Goal: Information Seeking & Learning: Check status

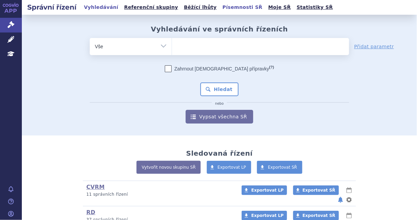
click at [221, 7] on link "Písemnosti SŘ" at bounding box center [243, 7] width 44 height 9
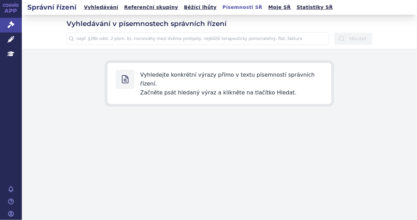
click at [200, 42] on input "text" at bounding box center [198, 38] width 263 height 12
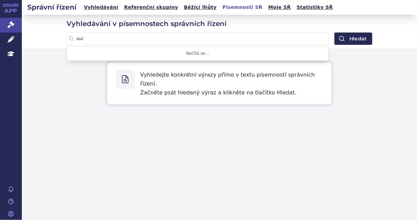
type input "auc"
click at [335, 32] on button "Hledat" at bounding box center [354, 38] width 38 height 12
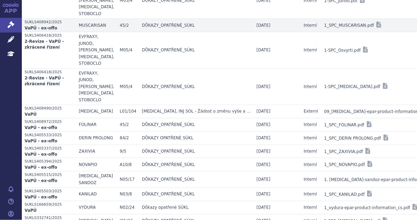
scroll to position [302, 0]
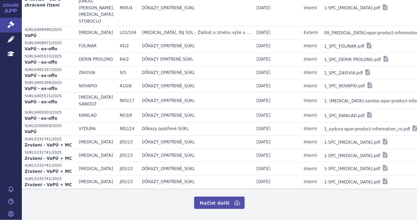
click at [218, 204] on button "Načíst další" at bounding box center [219, 202] width 50 height 12
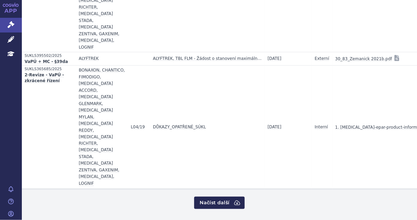
scroll to position [1560, 0]
click at [212, 200] on button "Načíst další" at bounding box center [219, 202] width 50 height 12
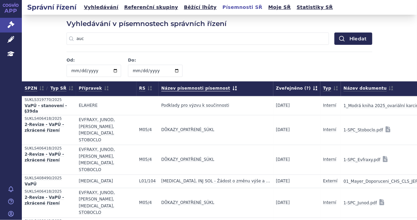
click at [201, 89] on span "Název písemnosti / písemnost" at bounding box center [200, 88] width 76 height 9
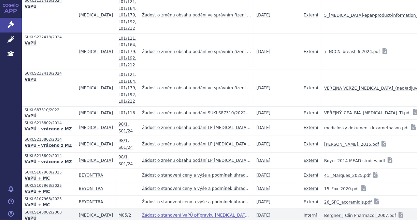
scroll to position [333, 0]
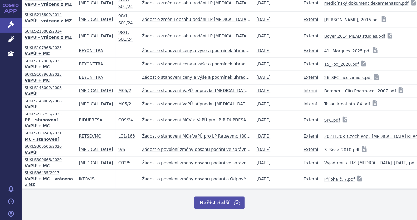
click at [228, 197] on button "Načíst další" at bounding box center [219, 202] width 50 height 12
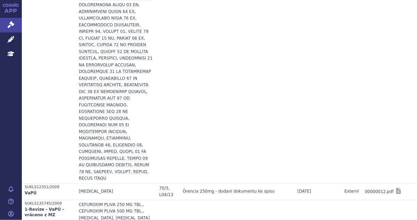
scroll to position [2017, 0]
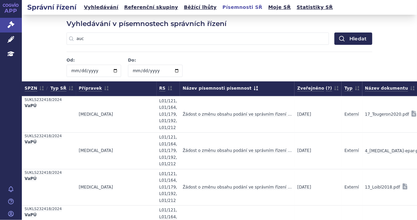
click at [191, 87] on span "Název písemnosti / písemnost" at bounding box center [221, 88] width 76 height 9
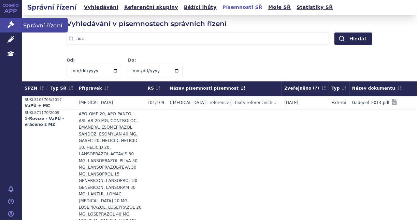
click at [12, 25] on icon at bounding box center [11, 24] width 7 height 7
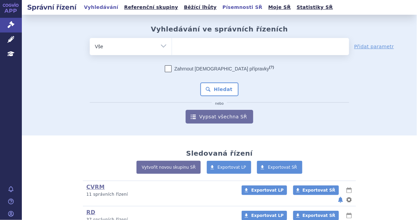
click at [221, 8] on link "Písemnosti SŘ" at bounding box center [243, 7] width 44 height 9
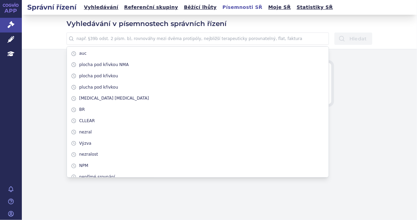
click at [193, 39] on input "text" at bounding box center [198, 38] width 263 height 12
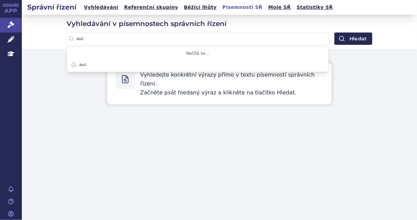
click at [335, 32] on button "Hledat" at bounding box center [354, 38] width 38 height 12
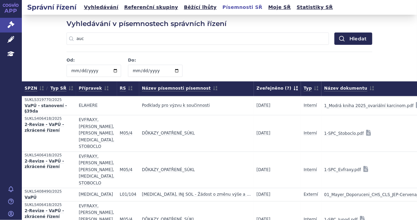
drag, startPoint x: 193, startPoint y: 43, endPoint x: 38, endPoint y: 62, distance: 156.2
click at [38, 62] on div "Vyhledávání v písemnostech správních řízení auc auc Hledat Od: Do: Zrušit časov…" at bounding box center [220, 48] width 396 height 67
type input "AUC"
click at [335, 32] on button "Hledat" at bounding box center [354, 38] width 38 height 12
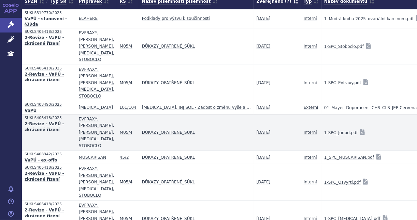
scroll to position [302, 0]
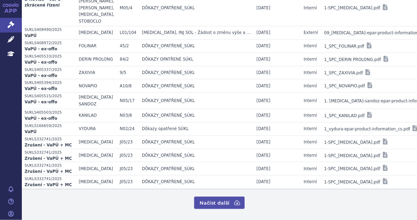
click at [220, 203] on button "Načíst další" at bounding box center [219, 202] width 50 height 12
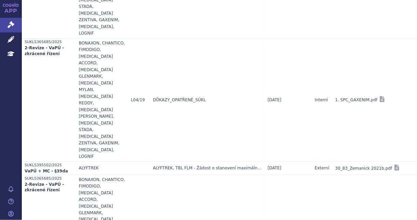
scroll to position [1560, 0]
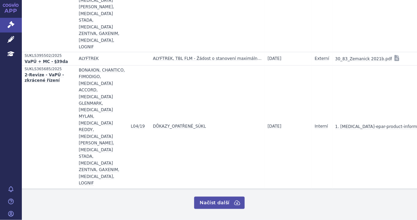
click at [229, 199] on button "Načíst další" at bounding box center [219, 202] width 50 height 12
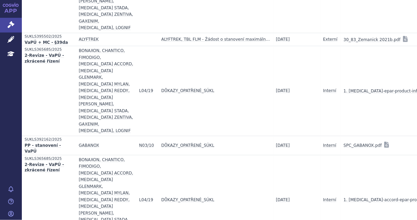
scroll to position [1496, 0]
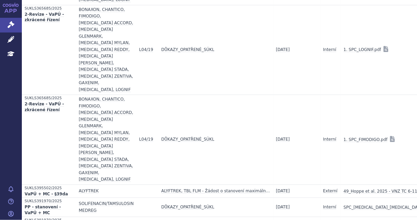
scroll to position [1831, 0]
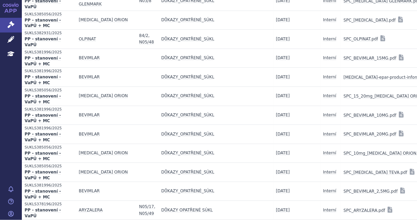
scroll to position [2201, 0]
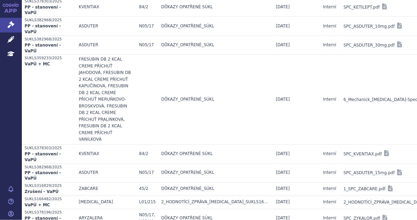
scroll to position [2502, 0]
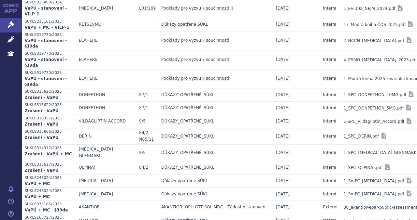
scroll to position [2826, 0]
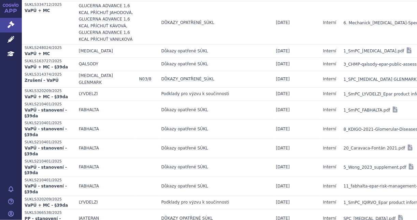
scroll to position [3118, 0]
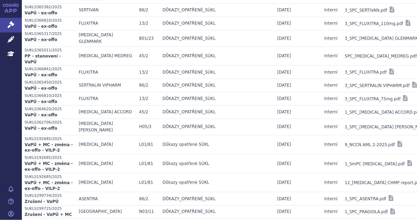
scroll to position [3459, 0]
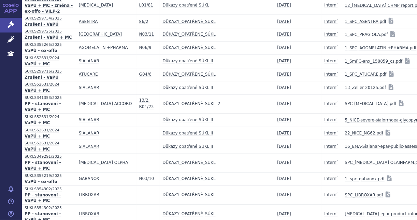
scroll to position [3762, 0]
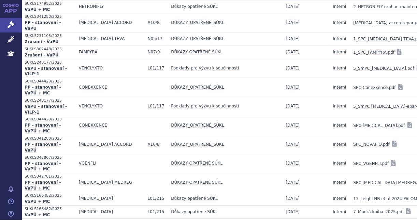
scroll to position [3978, 0]
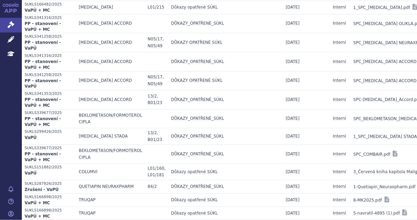
scroll to position [4311, 0]
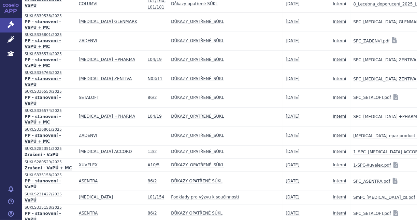
scroll to position [4609, 0]
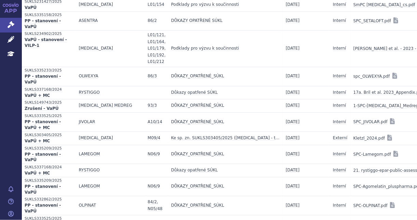
scroll to position [4907, 0]
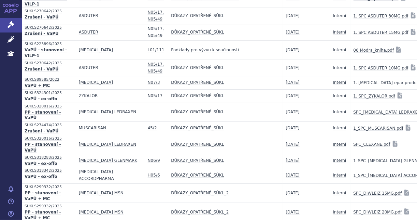
scroll to position [5193, 0]
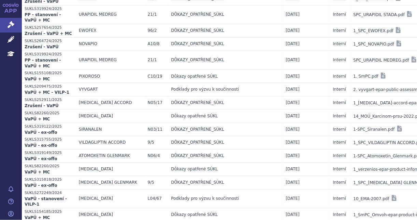
scroll to position [5474, 0]
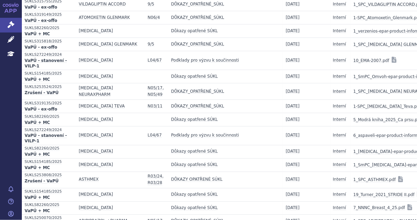
scroll to position [5800, 0]
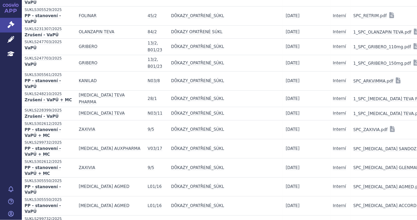
scroll to position [6101, 0]
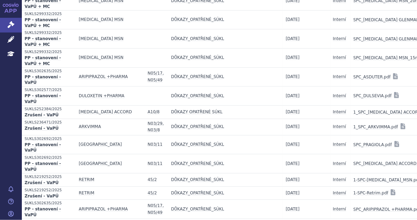
scroll to position [6415, 0]
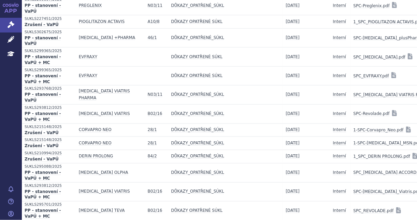
scroll to position [6735, 0]
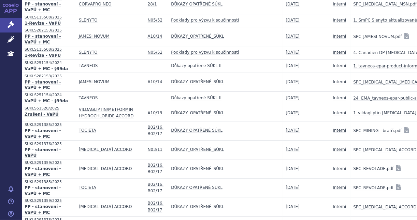
scroll to position [7135, 0]
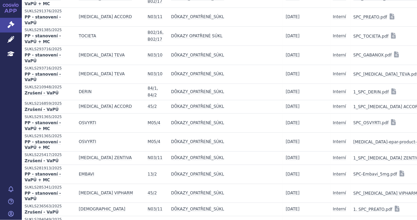
scroll to position [7413, 0]
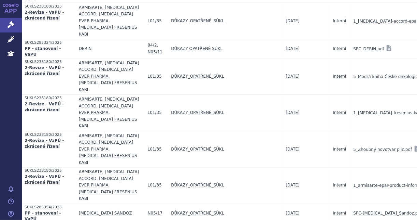
scroll to position [7686, 0]
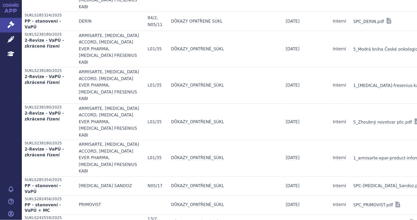
scroll to position [7695, 0]
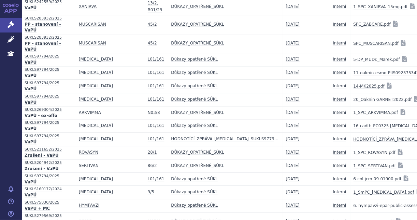
scroll to position [7976, 0]
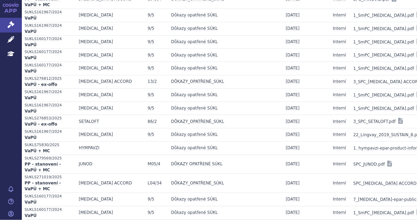
scroll to position [8284, 0]
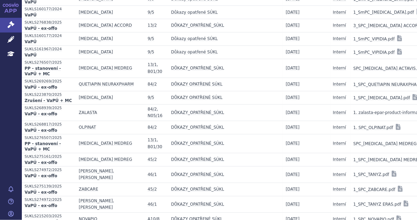
scroll to position [8595, 0]
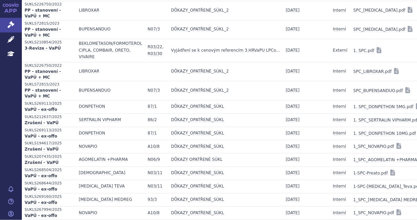
scroll to position [8899, 0]
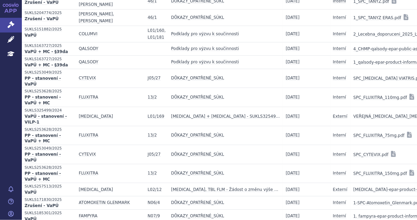
scroll to position [9508, 0]
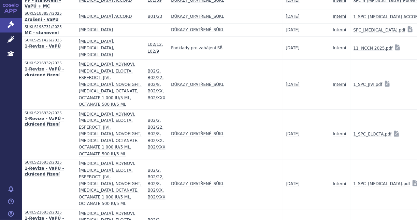
scroll to position [9809, 0]
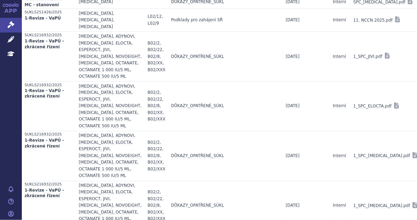
scroll to position [9836, 0]
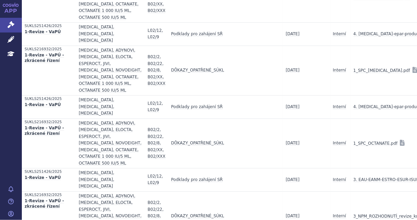
scroll to position [10134, 0]
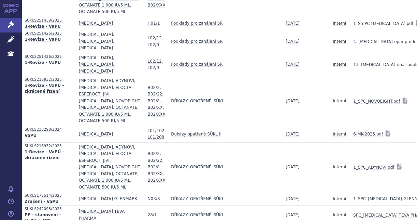
scroll to position [10426, 0]
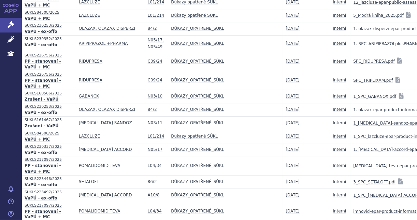
scroll to position [11356, 0]
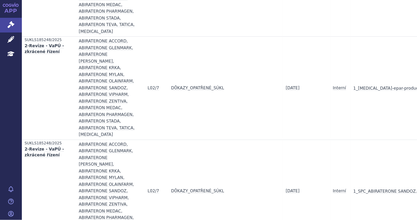
scroll to position [12646, 0]
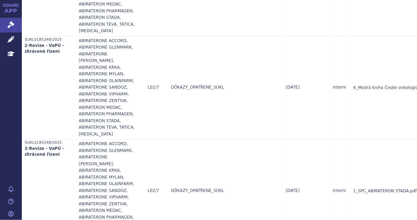
scroll to position [13165, 0]
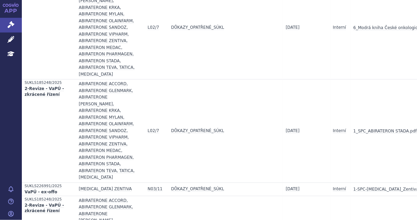
click at [19, 144] on div "APP Správní řízení Léčivé přípravky Education Notifikace Nápověda Kateřina Chad…" at bounding box center [11, 110] width 22 height 220
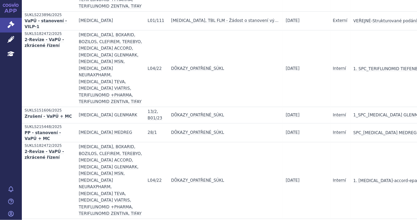
scroll to position [13631, 0]
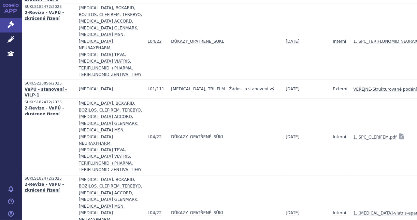
scroll to position [13946, 0]
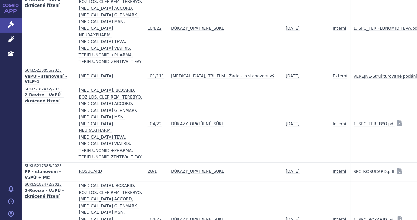
scroll to position [14294, 0]
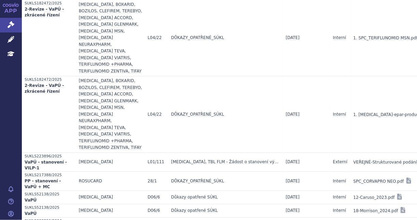
scroll to position [14633, 0]
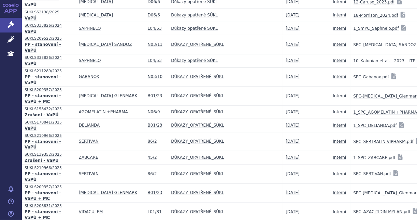
scroll to position [14930, 0]
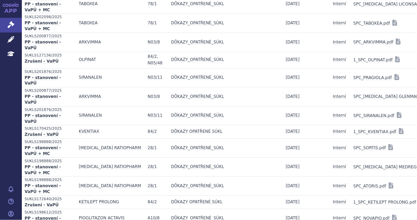
scroll to position [15442, 0]
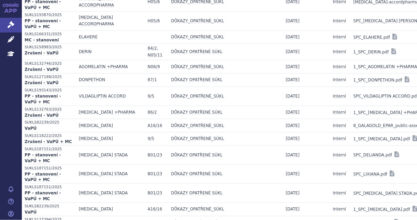
scroll to position [15852, 0]
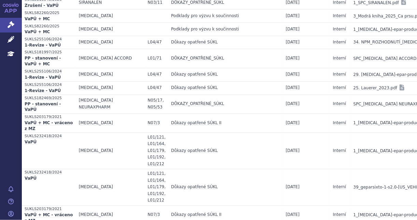
scroll to position [16152, 0]
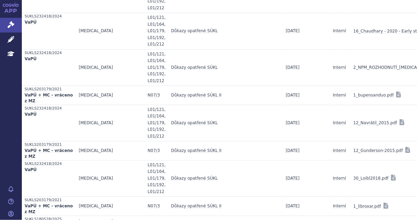
scroll to position [16522, 0]
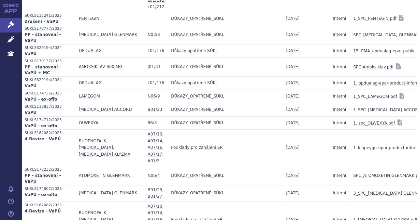
scroll to position [16837, 0]
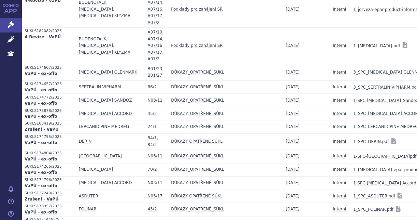
scroll to position [17176, 0]
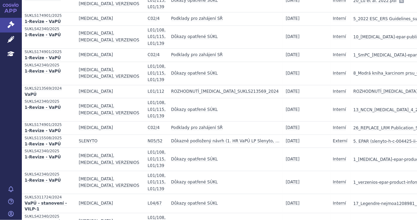
scroll to position [17475, 0]
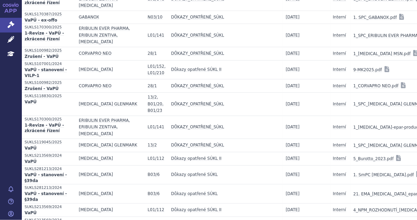
scroll to position [17770, 0]
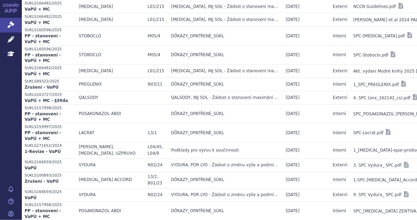
scroll to position [18200, 0]
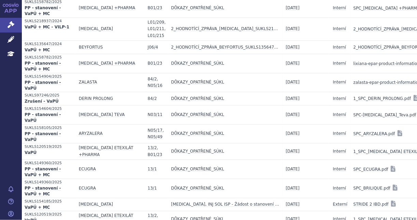
scroll to position [18500, 0]
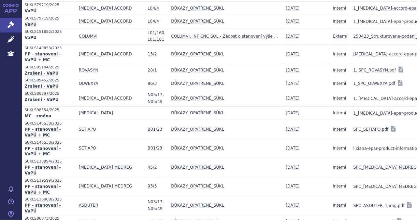
scroll to position [18796, 0]
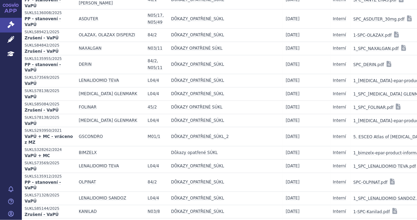
scroll to position [19119, 0]
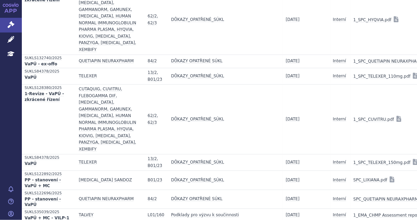
scroll to position [19440, 0]
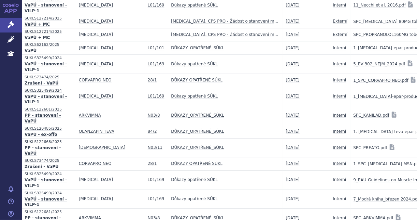
scroll to position [19721, 0]
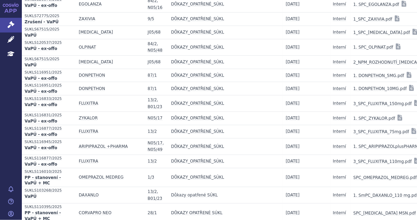
scroll to position [20046, 0]
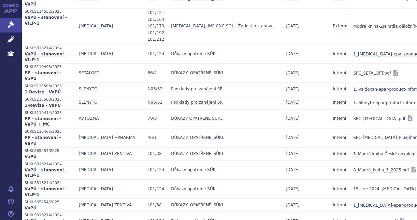
scroll to position [20374, 0]
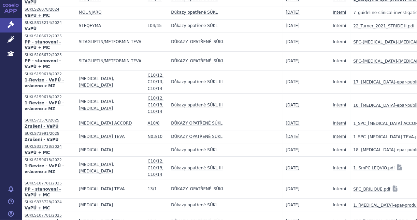
scroll to position [20707, 0]
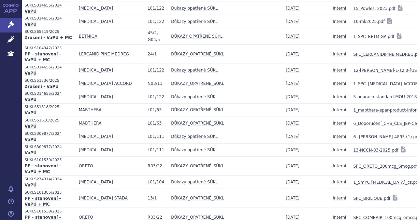
scroll to position [21085, 0]
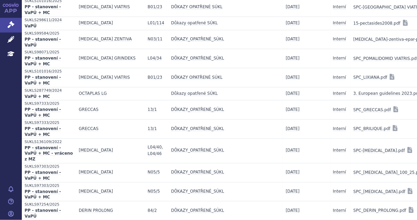
scroll to position [21467, 0]
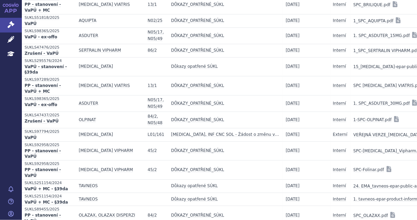
scroll to position [21776, 0]
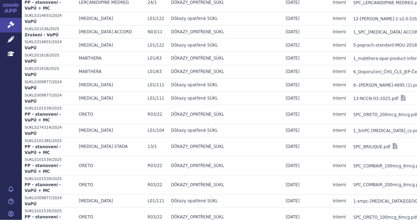
scroll to position [22057, 0]
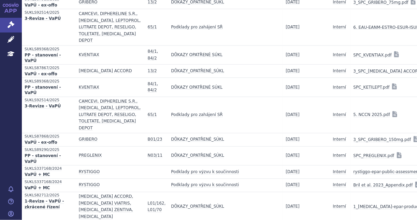
scroll to position [22380, 0]
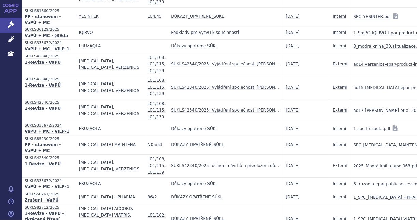
scroll to position [22708, 0]
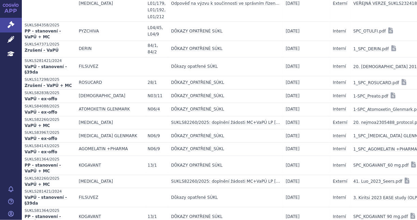
scroll to position [23080, 0]
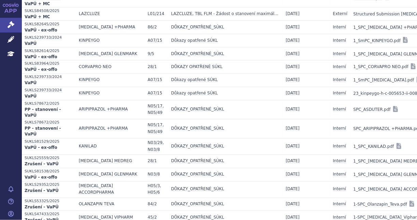
scroll to position [23459, 0]
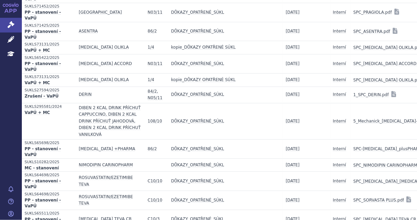
scroll to position [24098, 0]
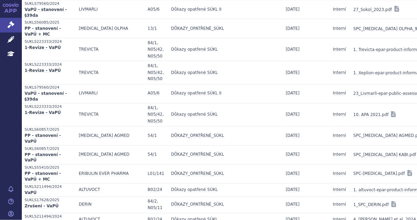
scroll to position [24462, 0]
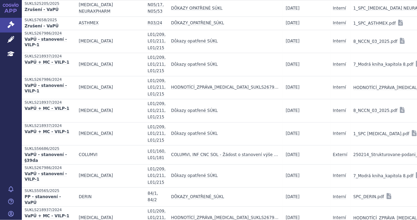
scroll to position [24817, 0]
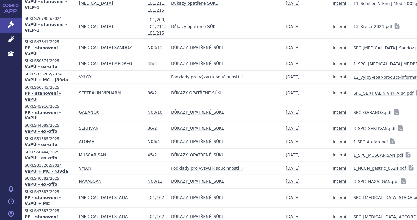
scroll to position [25141, 0]
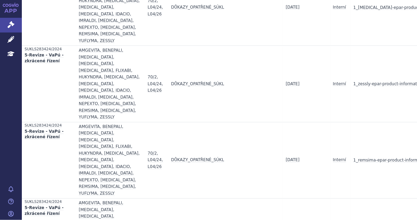
scroll to position [25466, 0]
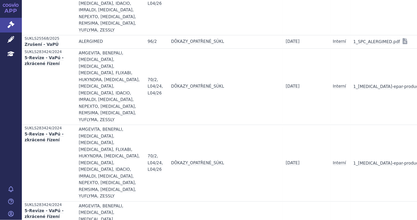
scroll to position [25778, 0]
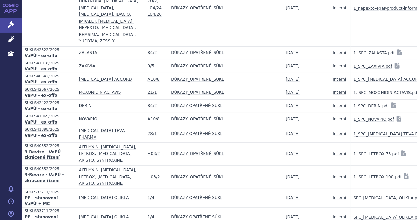
scroll to position [26082, 0]
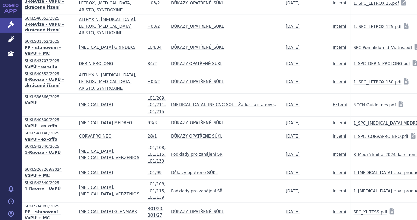
scroll to position [26380, 0]
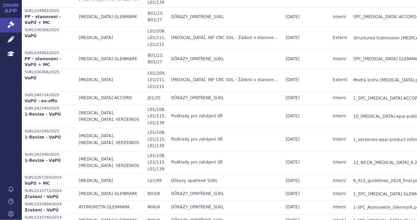
scroll to position [26681, 0]
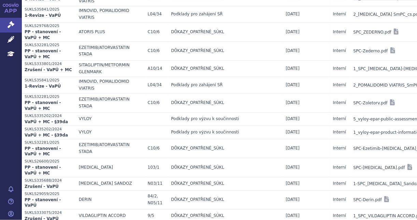
scroll to position [26984, 0]
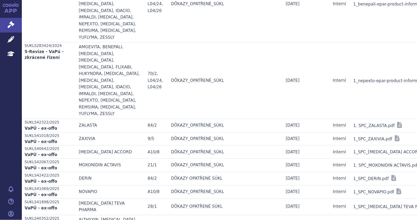
scroll to position [27285, 0]
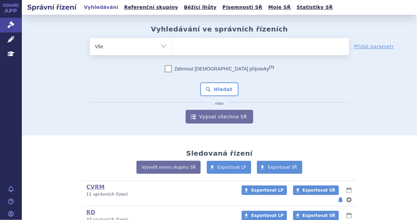
type input "SUKLS174912/2024"
select select "SUKLS174912/2024"
click at [213, 91] on button "Hledat" at bounding box center [220, 89] width 39 height 14
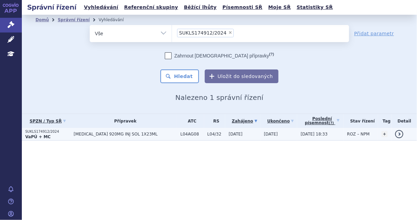
click at [208, 132] on span "L04/32" at bounding box center [217, 134] width 18 height 5
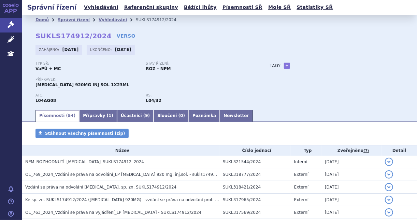
scroll to position [653, 0]
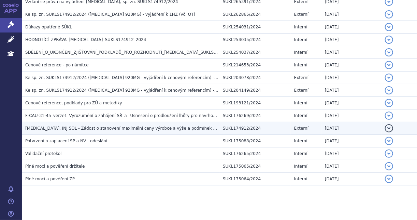
click at [141, 126] on span "[MEDICAL_DATA], INJ SOL - Žádost o stanovení maximální ceny výrobce a výše a po…" at bounding box center [133, 128] width 216 height 5
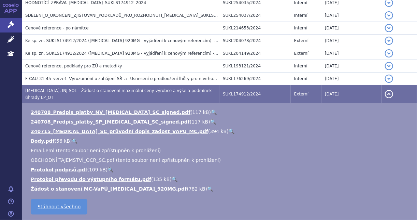
scroll to position [680, 0]
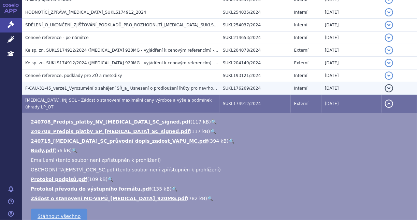
click at [154, 87] on td "F-CAU-31-45_verze1_Vyrozumění o zahájení SŘ_a_ Usnesení o prodloužení lhůty pro…" at bounding box center [121, 88] width 198 height 13
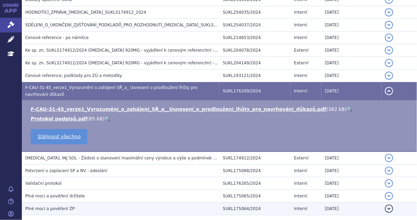
click at [87, 205] on h3 "Plné moci a pověření ZP" at bounding box center [122, 208] width 194 height 7
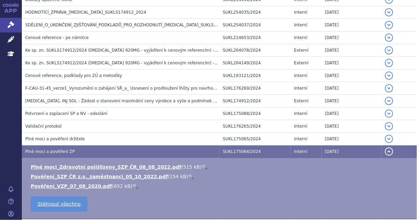
click at [125, 145] on td "Plné moci a pověření ZP" at bounding box center [121, 151] width 198 height 13
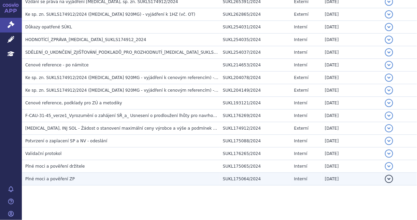
click at [109, 175] on h3 "Plné moci a pověření ZP" at bounding box center [122, 178] width 194 height 7
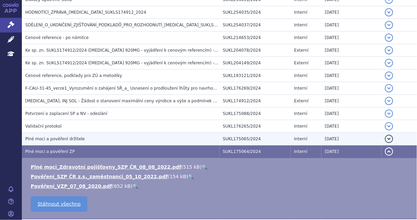
click at [108, 135] on h3 "Plné moci a pověření držitele" at bounding box center [122, 138] width 194 height 7
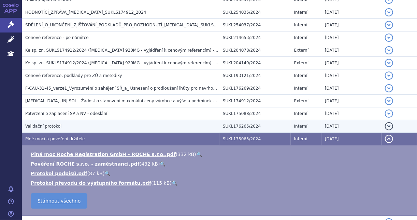
click at [109, 123] on h3 "Validační protokol" at bounding box center [122, 126] width 194 height 7
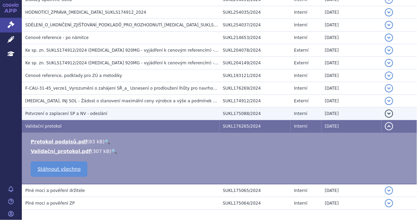
click at [109, 110] on h3 "Potvrzení o zaplacení SP a NV - odeslání" at bounding box center [122, 113] width 194 height 7
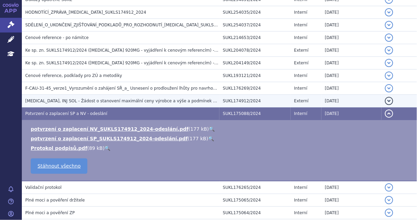
click at [115, 98] on span "OCREVUS, INJ SOL - Žádost o stanovení maximální ceny výrobce a výše a podmínek …" at bounding box center [133, 100] width 216 height 5
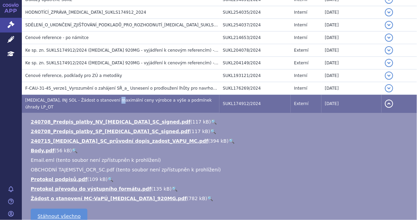
click at [207, 195] on link "🔍" at bounding box center [210, 197] width 6 height 5
click at [229, 138] on link "🔍" at bounding box center [232, 140] width 6 height 5
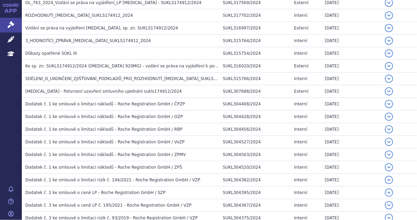
scroll to position [0, 0]
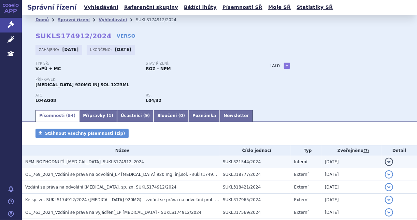
click at [96, 162] on span "NPM_ROZHODNUTÍ_OCREVUS_SUKLS174912_2024" at bounding box center [84, 161] width 119 height 5
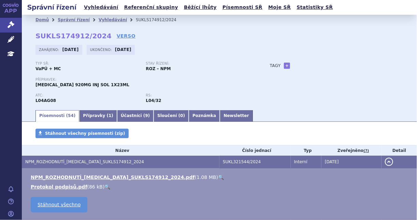
click at [218, 176] on link "🔍" at bounding box center [221, 176] width 6 height 5
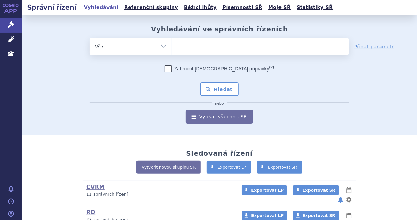
click at [181, 53] on span at bounding box center [260, 46] width 177 height 17
click at [172, 53] on select at bounding box center [172, 46] width 0 height 17
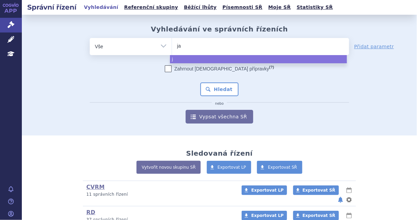
type input "jar"
type input "jardi"
type input "jardianc"
type input "jardiance"
select select "jardiance"
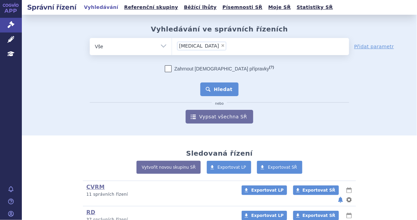
click at [223, 96] on button "Hledat" at bounding box center [220, 89] width 39 height 14
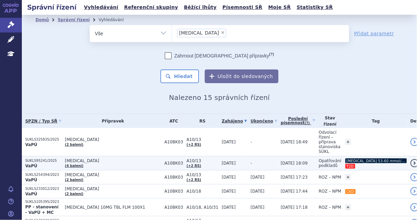
click at [319, 158] on span "Opatřování podkladů" at bounding box center [330, 163] width 23 height 10
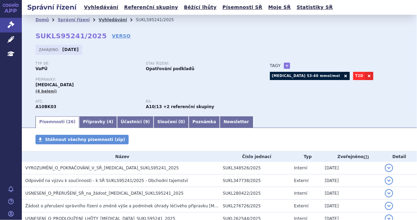
click at [99, 17] on link "Vyhledávání" at bounding box center [113, 19] width 28 height 5
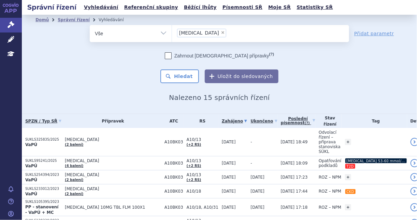
click at [197, 30] on li "× jardiance" at bounding box center [201, 33] width 49 height 9
click at [172, 30] on select "jardiance" at bounding box center [172, 33] width 0 height 17
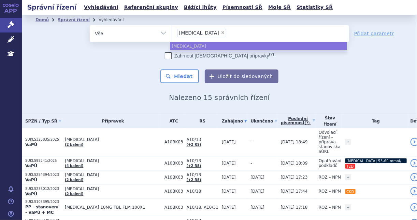
click at [221, 31] on span "×" at bounding box center [223, 32] width 4 height 4
click at [172, 31] on select "jardiance" at bounding box center [172, 33] width 0 height 17
select select
type input "for"
type input "forx"
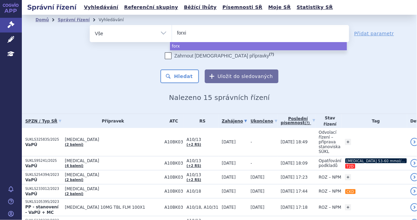
type input "forxig"
type input "forxiga"
select select "forxiga"
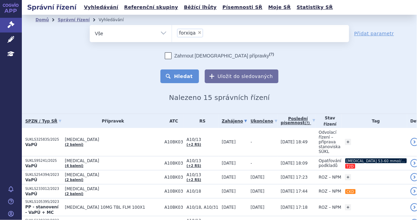
click at [183, 72] on button "Hledat" at bounding box center [180, 76] width 39 height 14
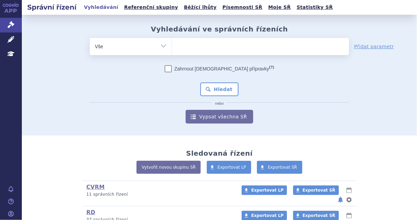
type input "SUKLS33144/2022"
select select "SUKLS33144/2022"
click at [210, 85] on button "Hledat" at bounding box center [220, 89] width 39 height 14
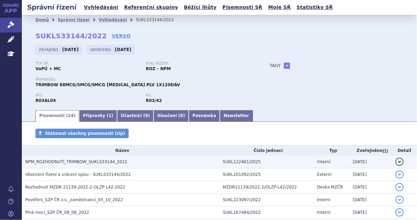
click at [125, 161] on h3 "NPM_ROZHODNUTÍ_TRIMBOW_SUKLS33144_2022" at bounding box center [122, 161] width 194 height 7
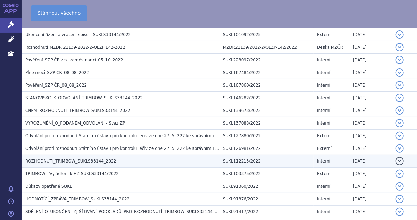
scroll to position [329, 0]
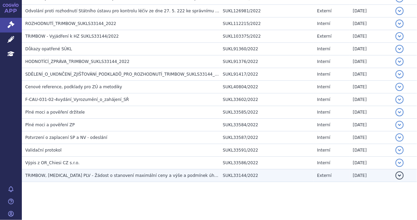
click at [135, 172] on h3 "TRIMBOW, INH PLV - Žádost o stanovení maximální ceny a výše a podmínek úhrady LP" at bounding box center [122, 175] width 194 height 7
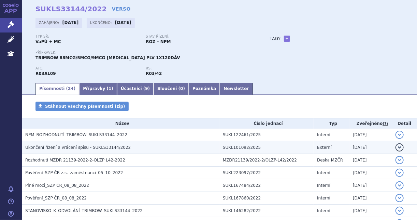
scroll to position [0, 0]
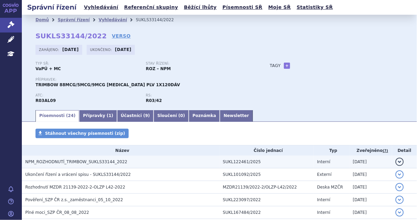
click at [135, 165] on h3 "NPM_ROZHODNUTÍ_TRIMBOW_SUKLS33144_2022" at bounding box center [122, 161] width 194 height 7
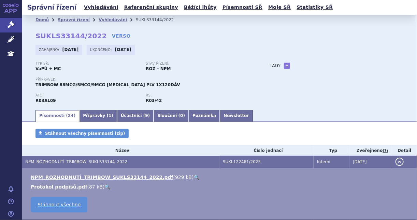
click at [194, 174] on link "🔍" at bounding box center [197, 176] width 6 height 5
click at [12, 24] on icon at bounding box center [11, 24] width 7 height 7
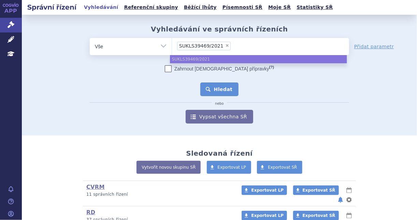
click at [213, 86] on button "Hledat" at bounding box center [220, 89] width 39 height 14
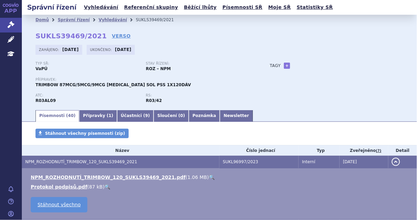
click at [209, 175] on link "🔍" at bounding box center [212, 176] width 6 height 5
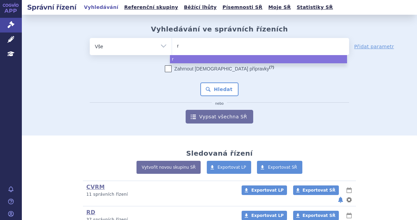
select select
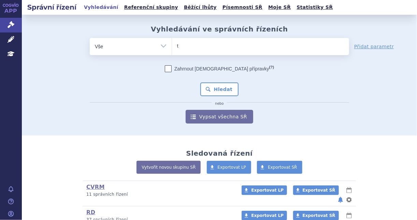
type input "te"
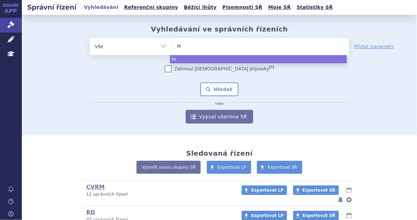
type input "tec"
type input "tecent"
type input "tecentri"
type input "tecentriq"
select select "tecentriq"
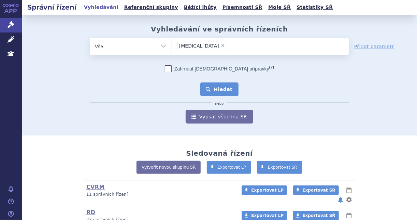
click at [213, 86] on button "Hledat" at bounding box center [220, 89] width 39 height 14
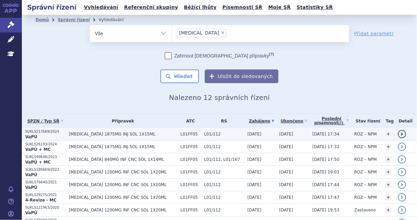
click at [177, 133] on td "L01FF05" at bounding box center [189, 134] width 24 height 13
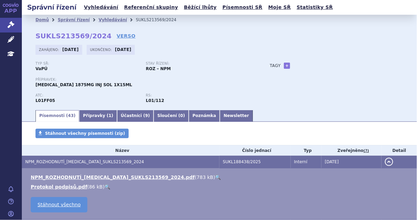
click at [216, 176] on link "🔍" at bounding box center [219, 176] width 6 height 5
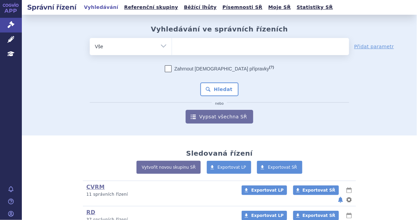
type input "SUKLS49646/2023"
select select "SUKLS49646/2023"
click at [226, 84] on button "Hledat" at bounding box center [220, 89] width 39 height 14
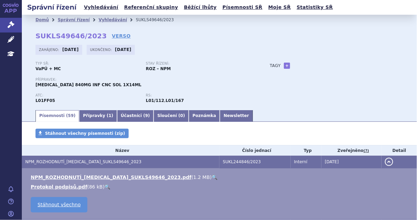
click at [212, 177] on link "🔍" at bounding box center [215, 176] width 6 height 5
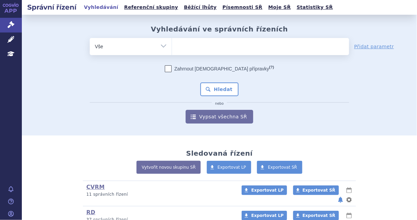
click at [191, 47] on ul at bounding box center [260, 45] width 177 height 14
click at [172, 47] on select at bounding box center [172, 46] width 0 height 17
paste input "SUKLS174912/2024"
type input "SUKLS174912/2024"
select select "SUKLS174912/2024"
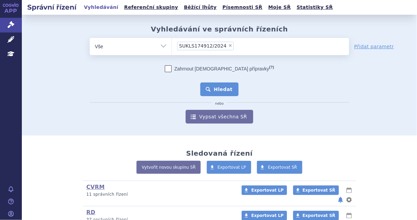
click at [209, 88] on button "Hledat" at bounding box center [220, 89] width 39 height 14
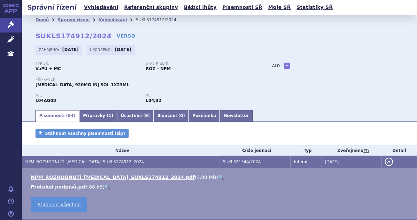
click at [218, 177] on link "🔍" at bounding box center [221, 176] width 6 height 5
click at [3, 25] on link "Správní řízení" at bounding box center [11, 25] width 22 height 14
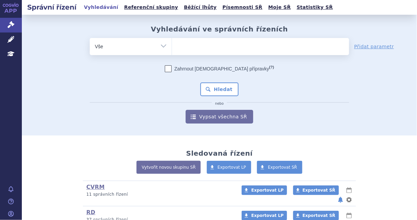
type input "SUKLS33144/2022"
select select "SUKLS33144/2022"
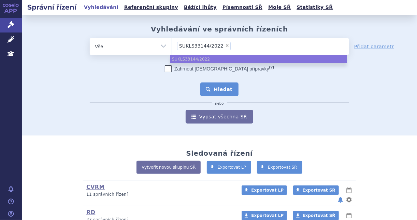
click at [216, 95] on button "Hledat" at bounding box center [220, 89] width 39 height 14
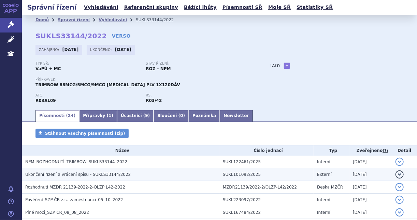
scroll to position [27, 0]
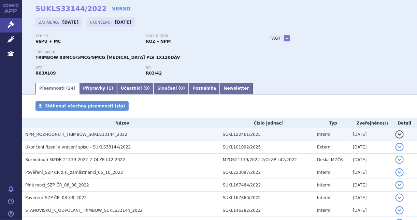
click at [161, 132] on h3 "NPM_ROZHODNUTÍ_TRIMBOW_SUKLS33144_2022" at bounding box center [122, 134] width 194 height 7
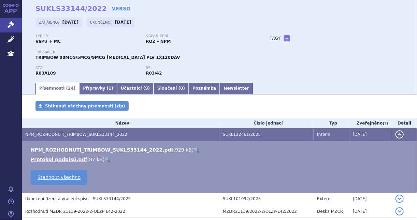
click at [194, 149] on link "🔍" at bounding box center [197, 149] width 6 height 5
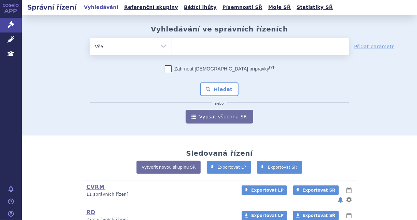
click at [186, 47] on ul at bounding box center [260, 45] width 177 height 14
click at [172, 47] on select at bounding box center [172, 46] width 0 height 17
type input "at"
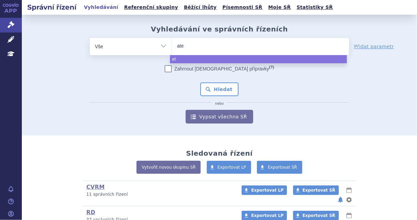
type input "[DEMOGRAPHIC_DATA]"
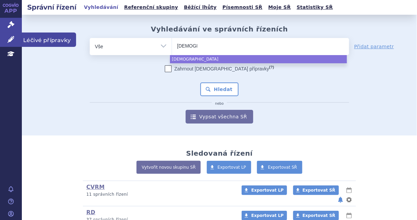
select select "[DEMOGRAPHIC_DATA]"
click at [12, 45] on link "Léčivé přípravky" at bounding box center [11, 39] width 22 height 14
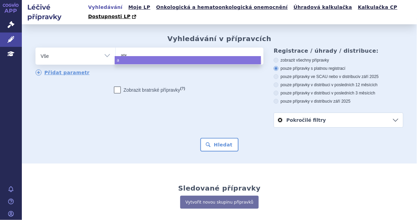
type input "[DEMOGRAPHIC_DATA]"
type input "atezoli"
type input "atezolizu"
type input "atezolizum"
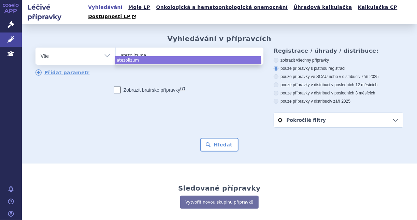
type input "[MEDICAL_DATA]"
select select "[MEDICAL_DATA]"
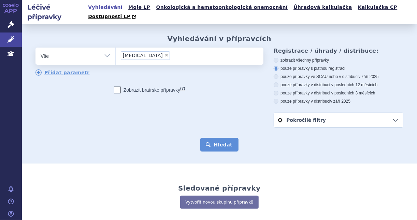
click at [206, 138] on button "Hledat" at bounding box center [220, 145] width 39 height 14
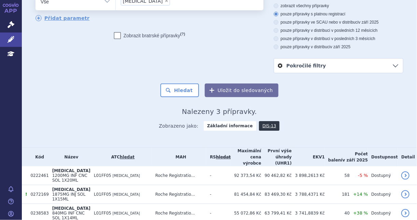
scroll to position [55, 0]
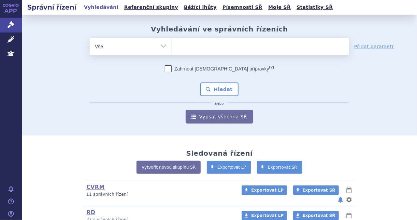
click at [192, 47] on ul at bounding box center [260, 45] width 177 height 14
click at [172, 47] on select at bounding box center [172, 46] width 0 height 17
paste input "0272169"
type input "0272169"
select select "0272169"
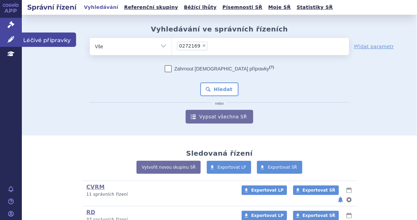
click at [8, 40] on icon at bounding box center [11, 39] width 7 height 7
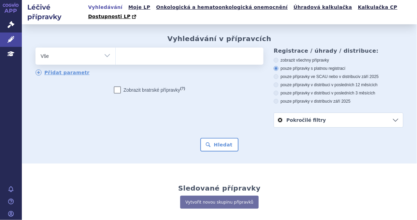
type input "0272169"
select select "0272169"
click at [212, 138] on button "Hledat" at bounding box center [220, 145] width 39 height 14
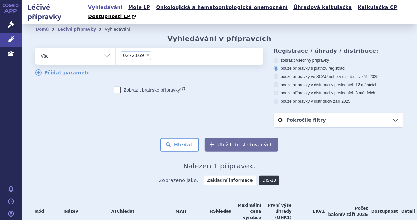
scroll to position [27, 0]
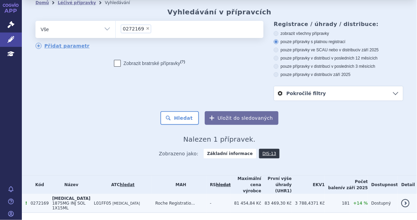
click at [214, 194] on td "-" at bounding box center [219, 203] width 24 height 19
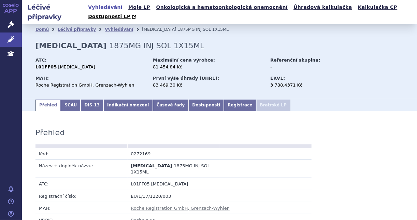
scroll to position [197, 0]
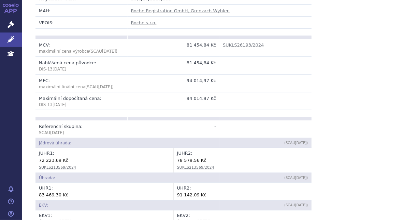
click at [62, 130] on span "[DATE]" at bounding box center [57, 132] width 14 height 5
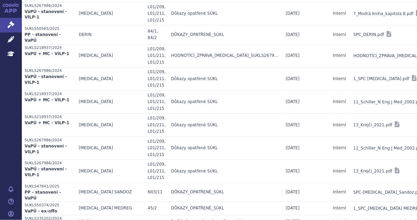
scroll to position [27285, 0]
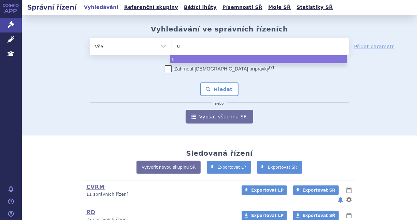
type input "ul"
type input "ulto"
type input "ultomir"
type input "ultomiris"
select select "ultomiris"
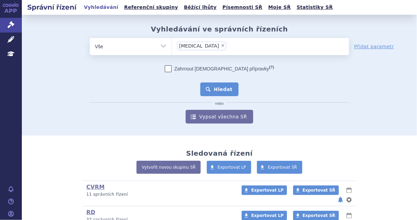
click at [212, 95] on button "Hledat" at bounding box center [220, 89] width 39 height 14
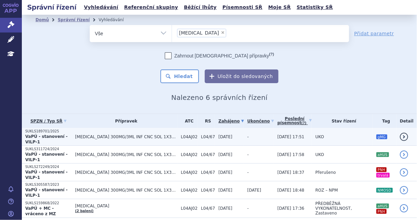
click at [245, 132] on td "-" at bounding box center [259, 137] width 30 height 18
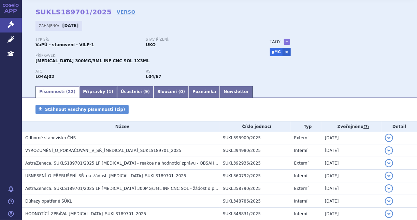
scroll to position [27, 0]
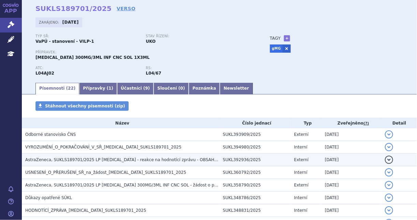
click at [335, 162] on td "[DATE]" at bounding box center [352, 159] width 60 height 13
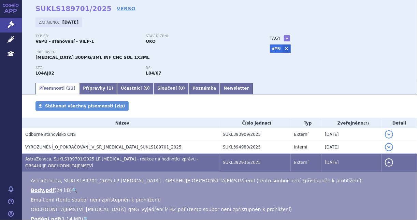
click at [257, 63] on div "Typ SŘ: VaPÚ - stanovení - VILP-1 Stav řízení: UKO Přípravek: [MEDICAL_DATA] 30…" at bounding box center [220, 57] width 368 height 47
